Goal: Use online tool/utility: Utilize a website feature to perform a specific function

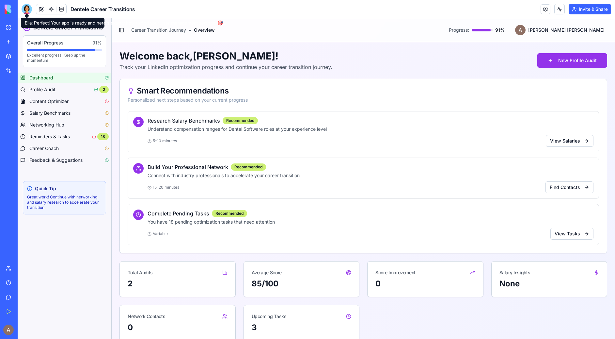
click at [26, 10] on div at bounding box center [27, 9] width 10 height 10
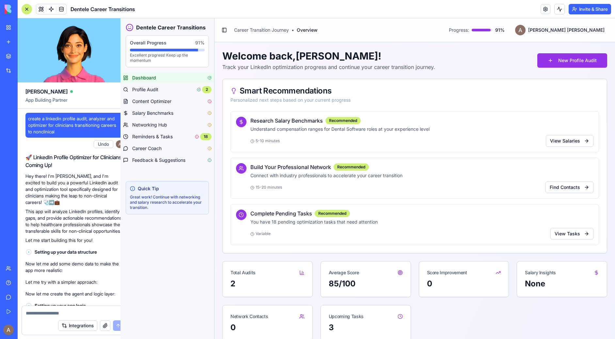
scroll to position [15542, 0]
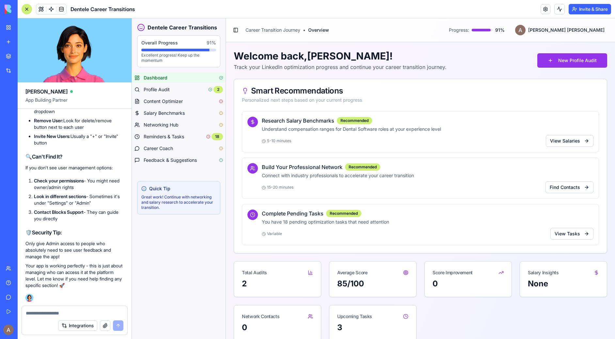
click at [74, 311] on textarea at bounding box center [75, 313] width 98 height 7
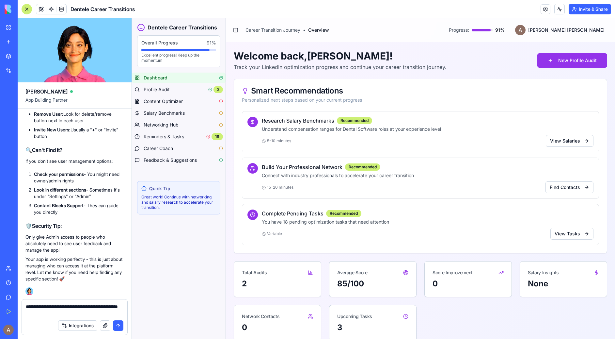
type textarea "**********"
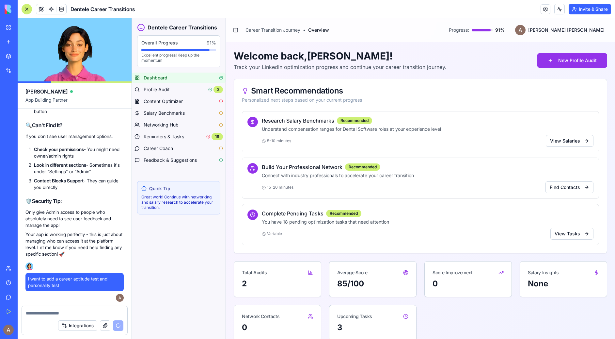
scroll to position [15540, 0]
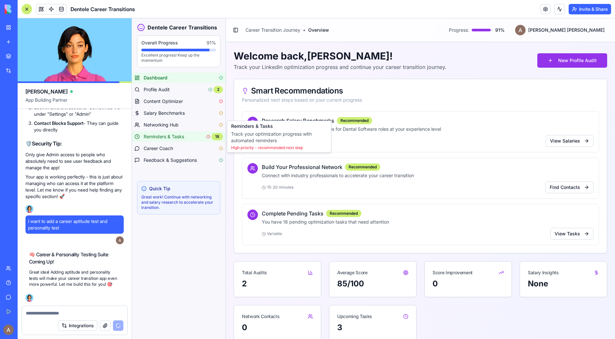
click at [183, 137] on span "Reminders & Tasks" at bounding box center [164, 136] width 41 height 7
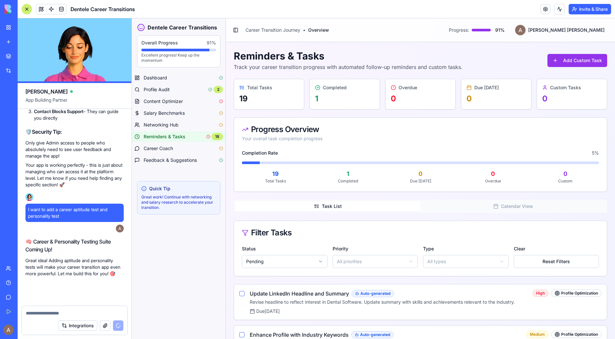
scroll to position [15649, 0]
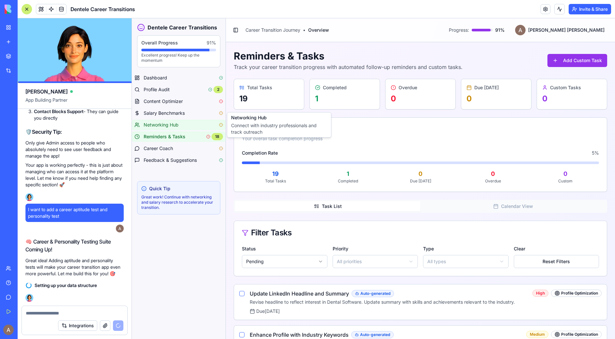
click at [186, 124] on div "Networking Hub" at bounding box center [183, 125] width 79 height 7
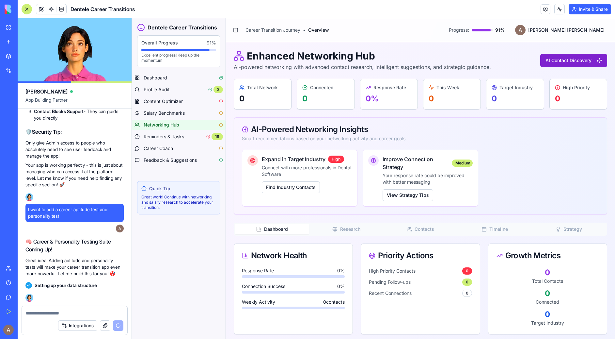
click at [563, 59] on button "AI Contact Discovery" at bounding box center [574, 60] width 67 height 13
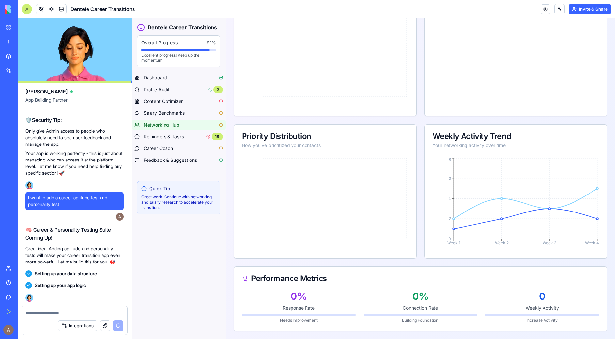
scroll to position [15661, 0]
click at [80, 326] on button "Integrations" at bounding box center [77, 325] width 39 height 10
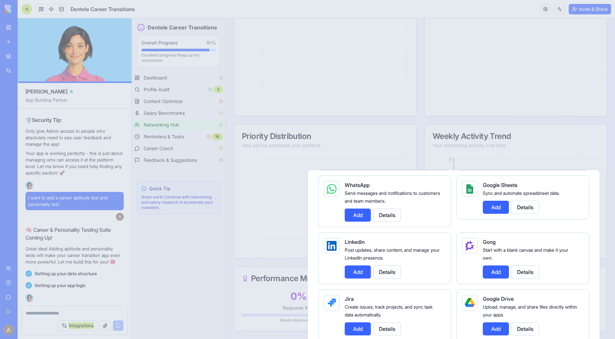
scroll to position [15715, 0]
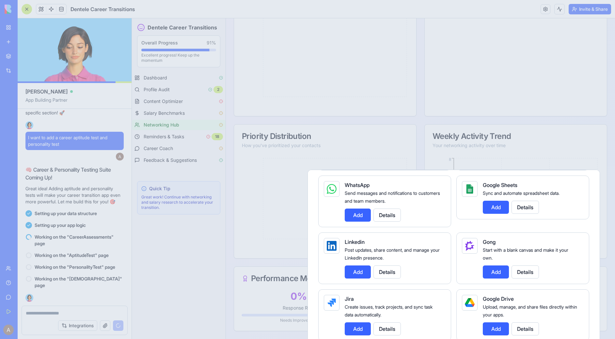
click at [47, 311] on div at bounding box center [307, 169] width 615 height 339
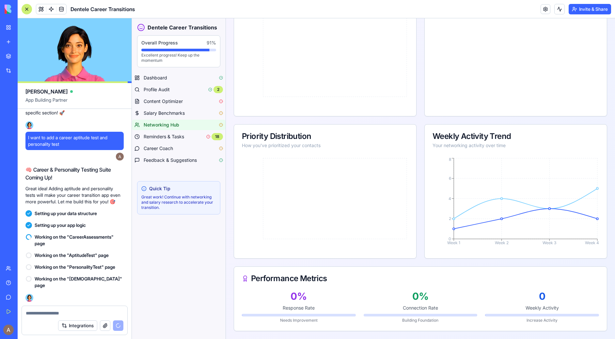
click at [47, 311] on textarea at bounding box center [75, 313] width 98 height 7
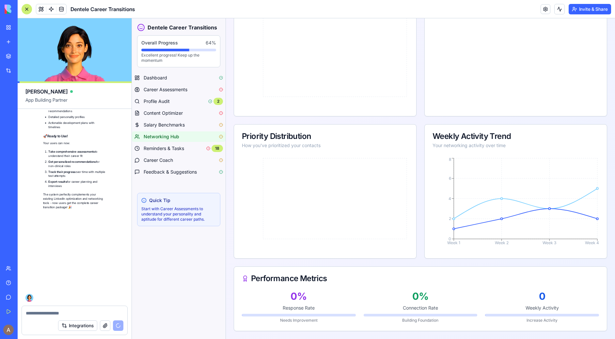
scroll to position [16217, 0]
